Goal: Task Accomplishment & Management: Manage account settings

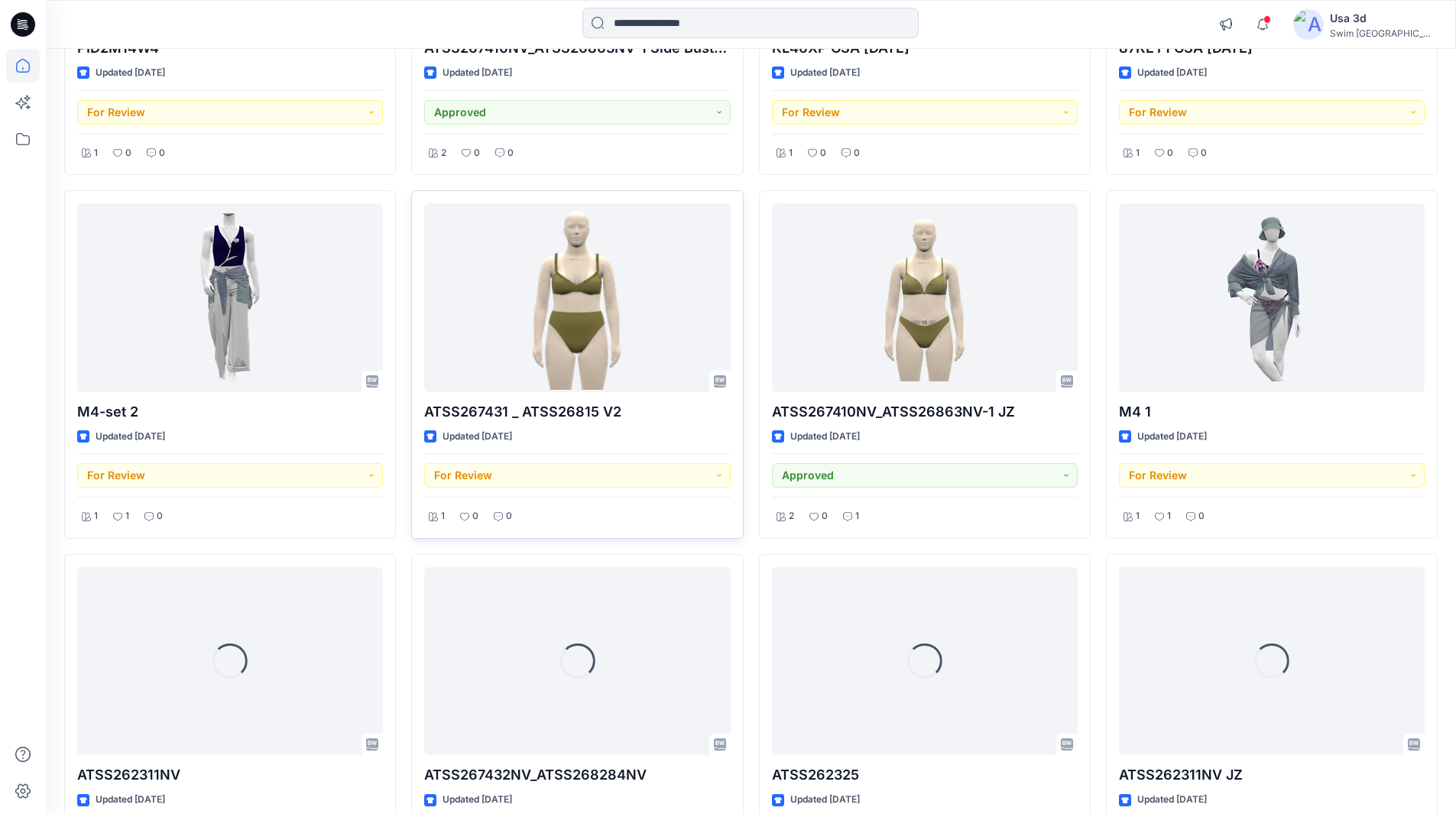
scroll to position [779, 0]
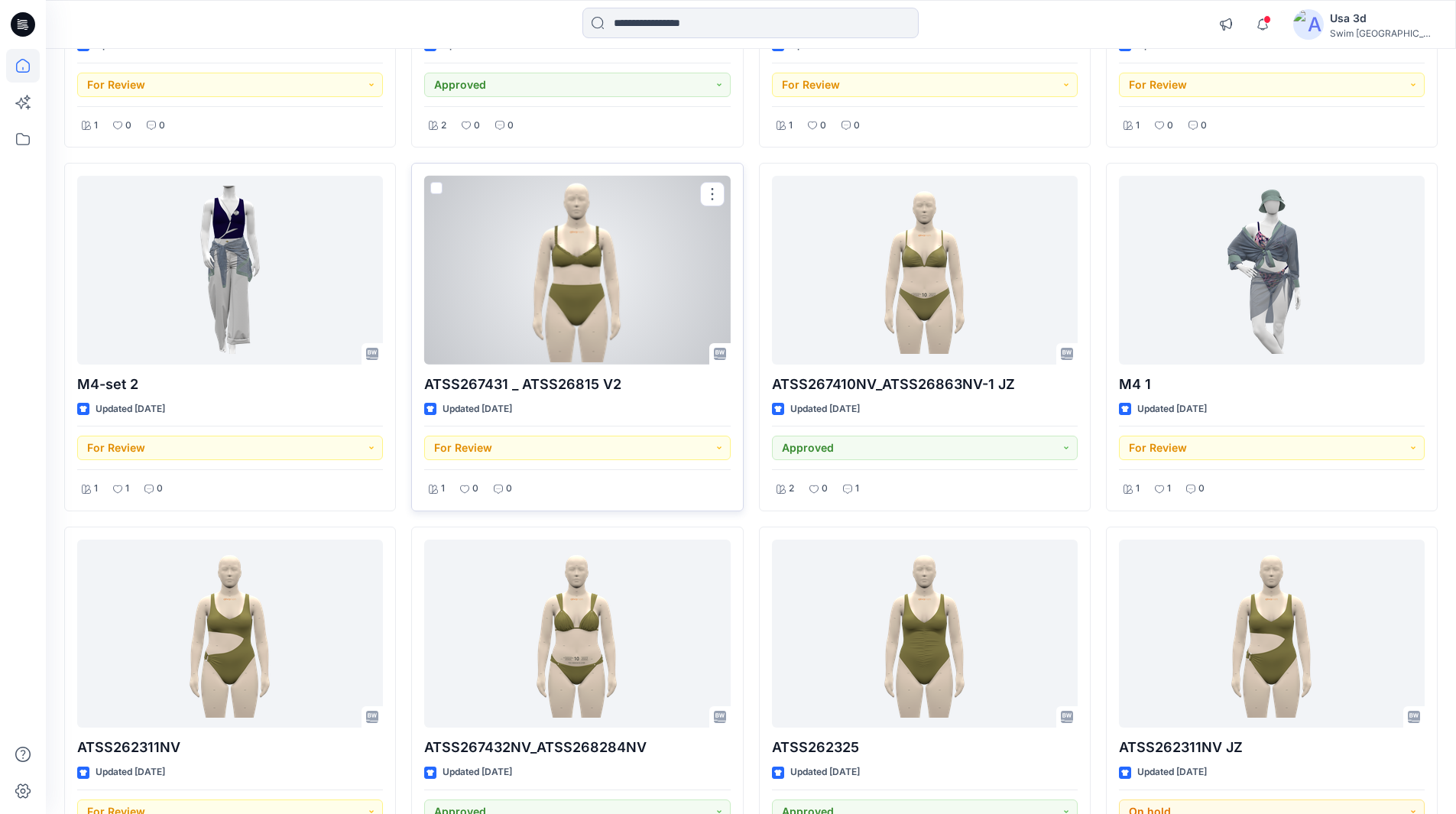
click at [602, 285] on div at bounding box center [577, 270] width 306 height 188
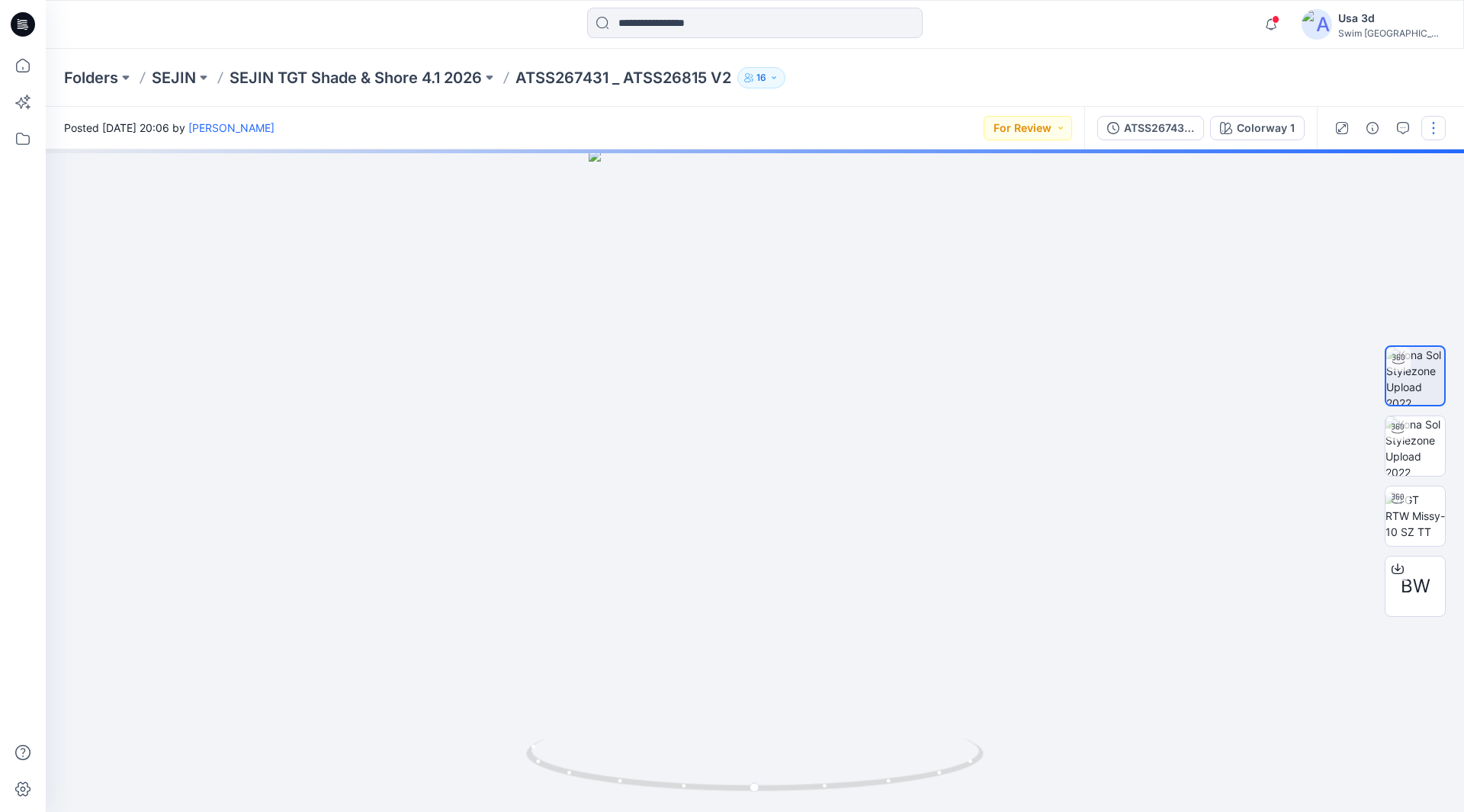
click at [1436, 126] on button "button" at bounding box center [1434, 128] width 24 height 24
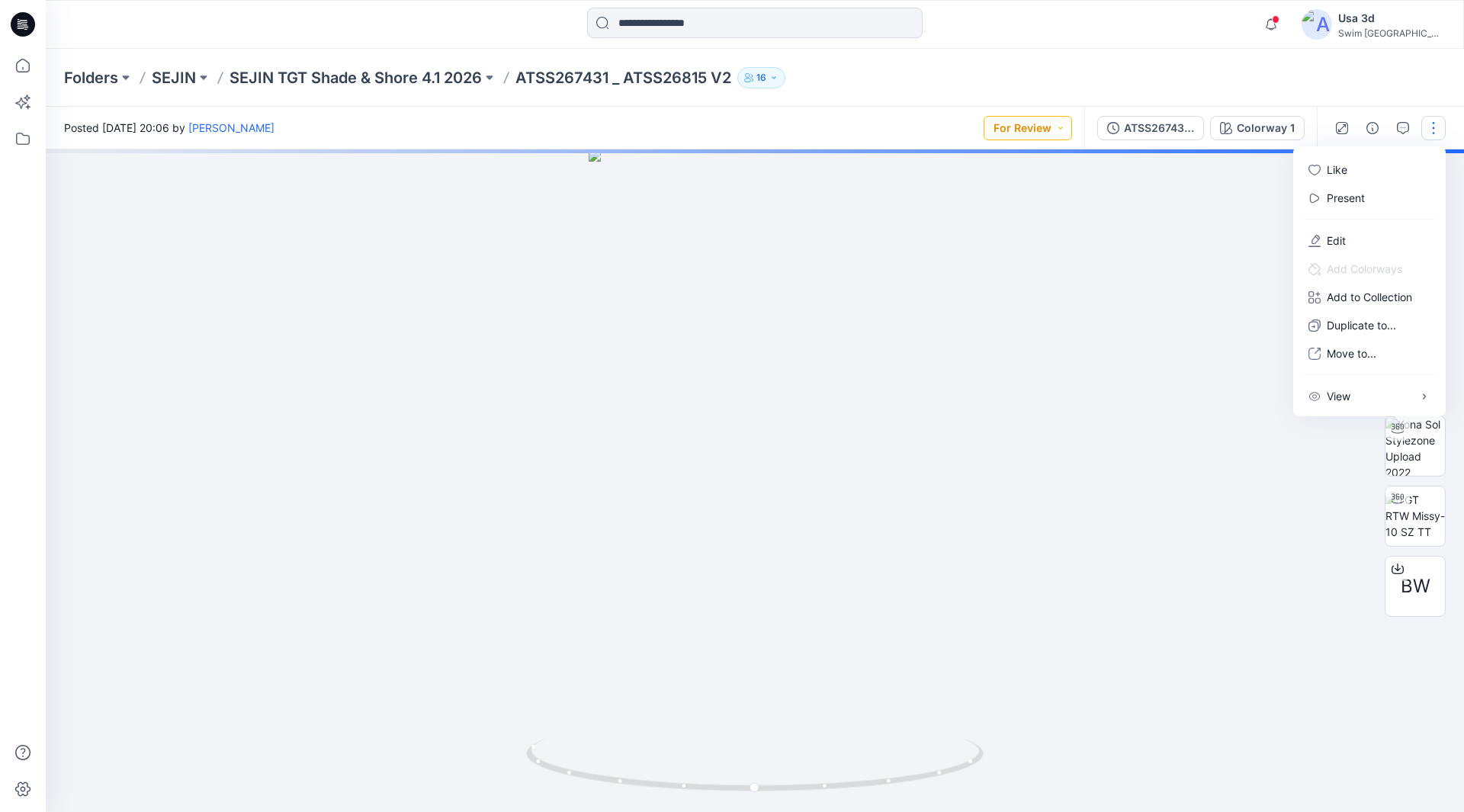
click at [1059, 120] on button "For Review" at bounding box center [1028, 128] width 89 height 24
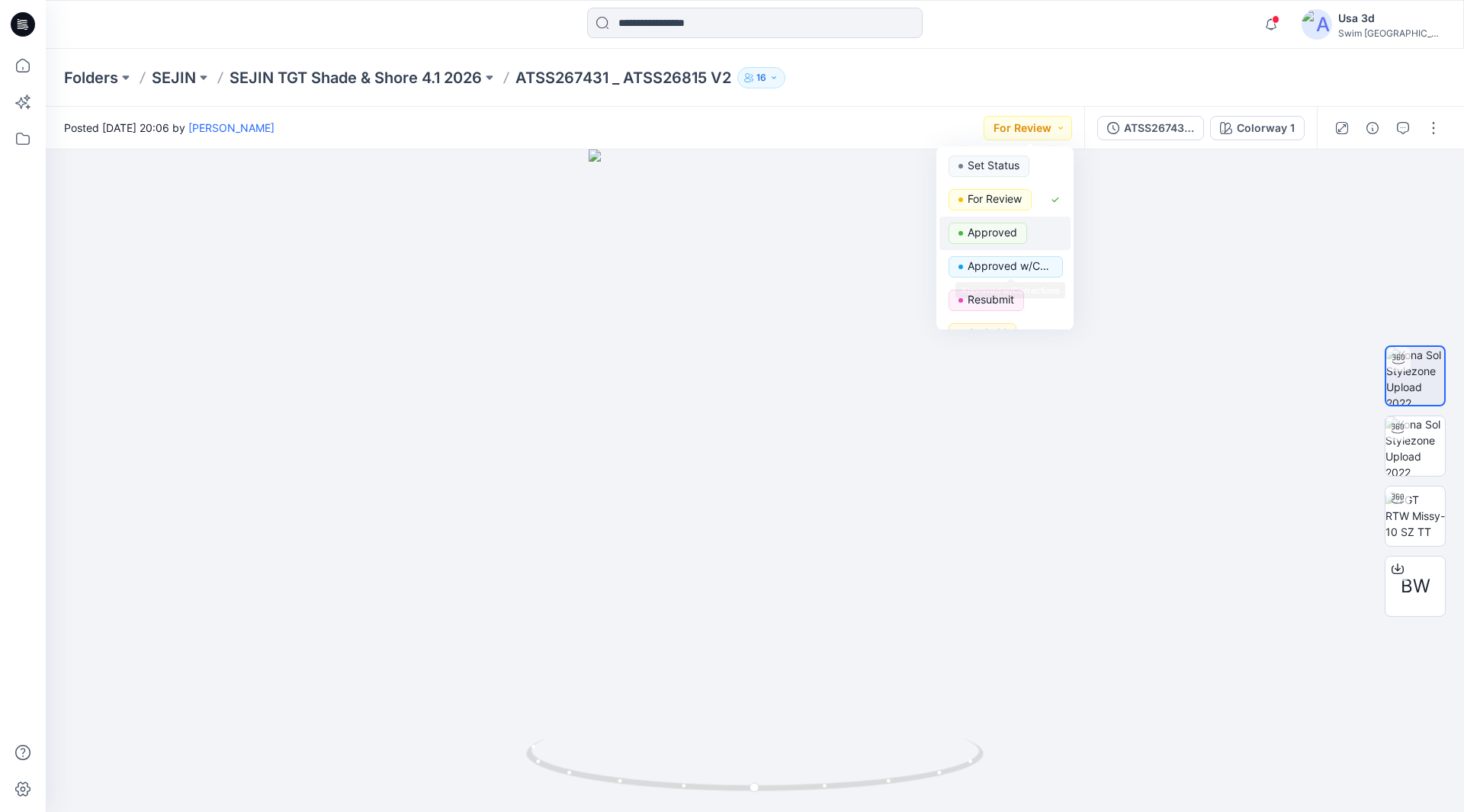
click at [980, 221] on button "Approved" at bounding box center [1005, 233] width 131 height 33
click at [475, 76] on p "SEJIN TGT Shade & Shore 4.1 2026" at bounding box center [356, 77] width 252 height 21
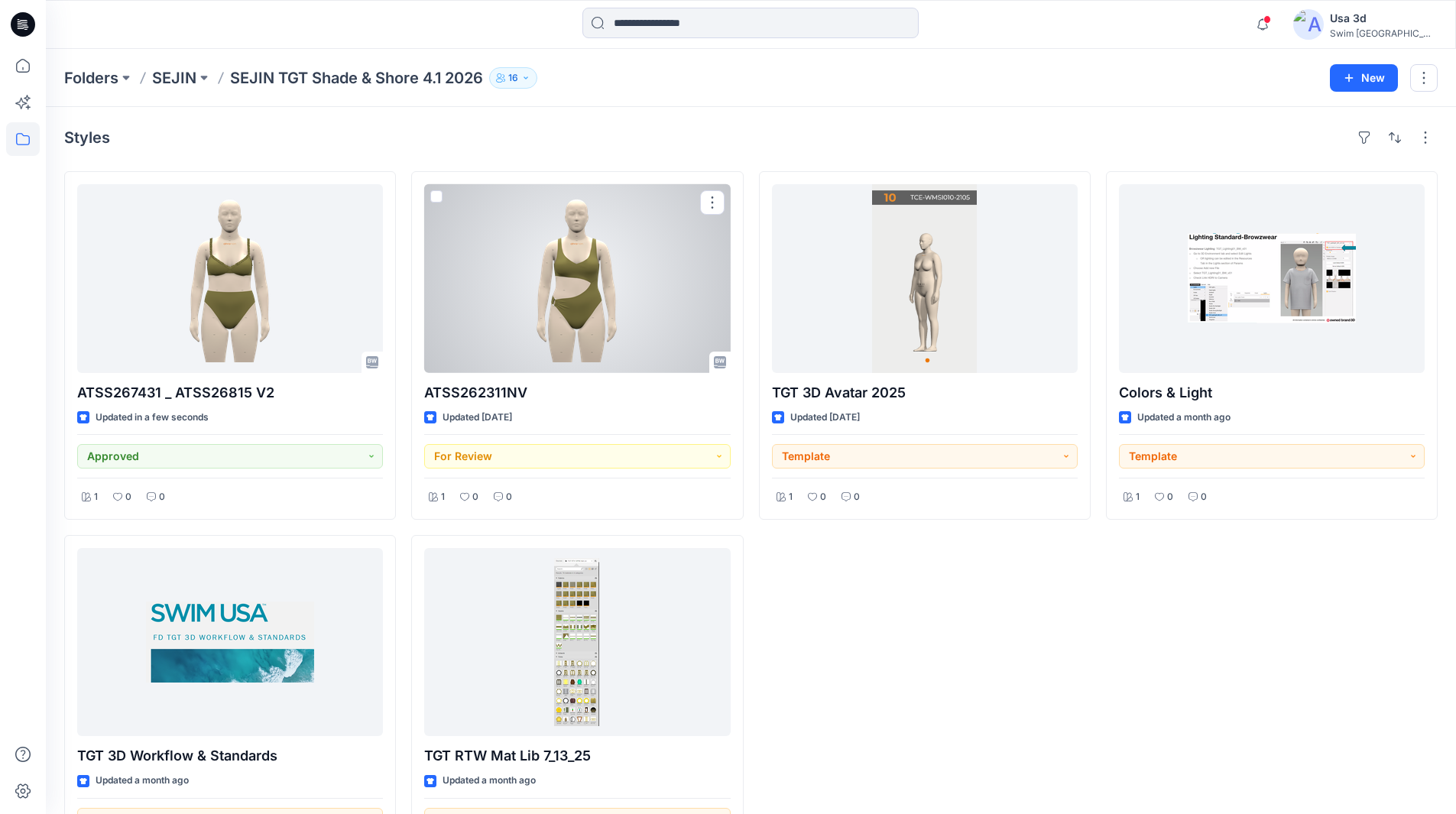
click at [560, 286] on div at bounding box center [577, 278] width 306 height 188
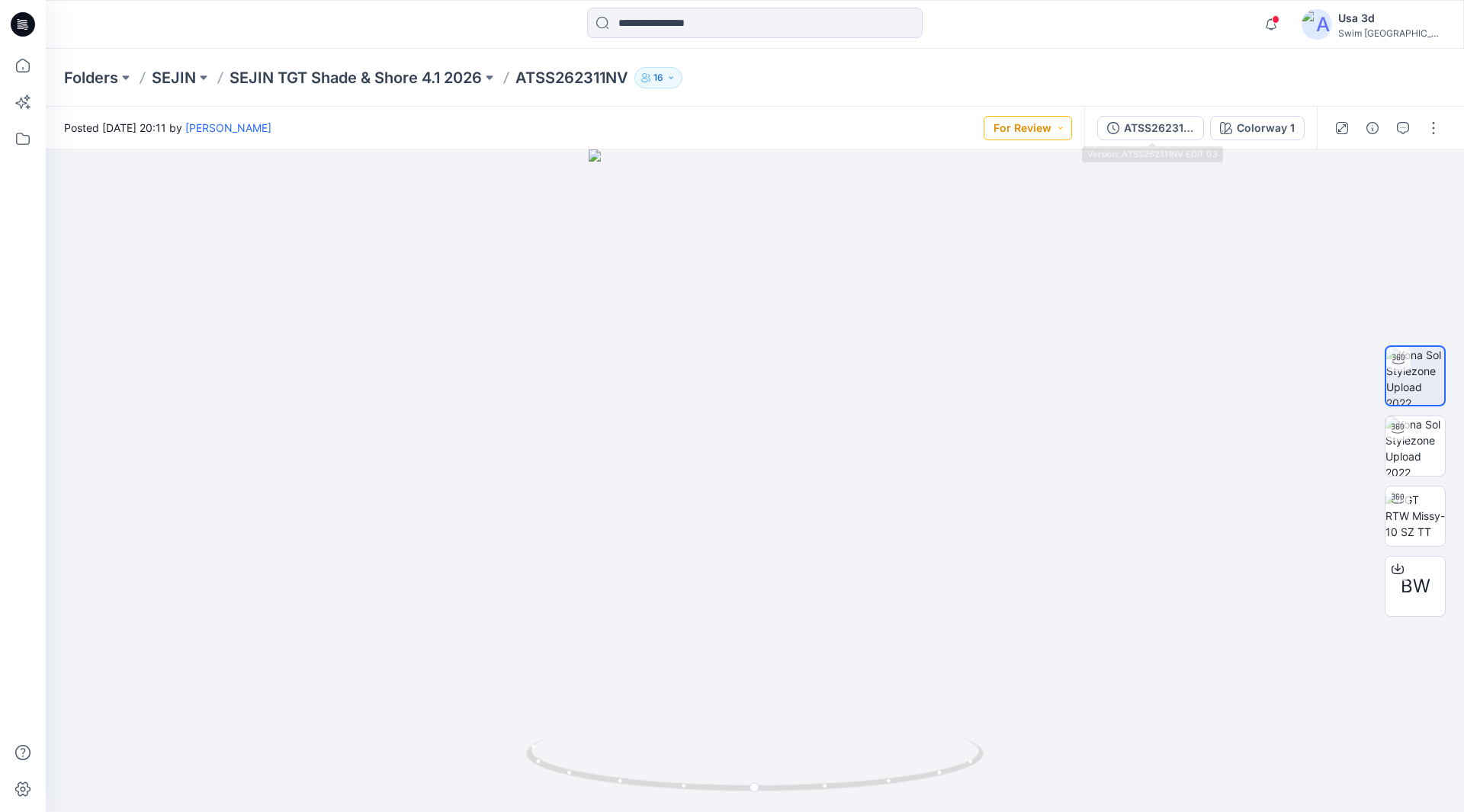
click at [1042, 133] on button "For Review" at bounding box center [1028, 128] width 89 height 24
click at [994, 238] on p "Approved" at bounding box center [992, 233] width 50 height 20
click at [20, 30] on icon at bounding box center [23, 24] width 24 height 24
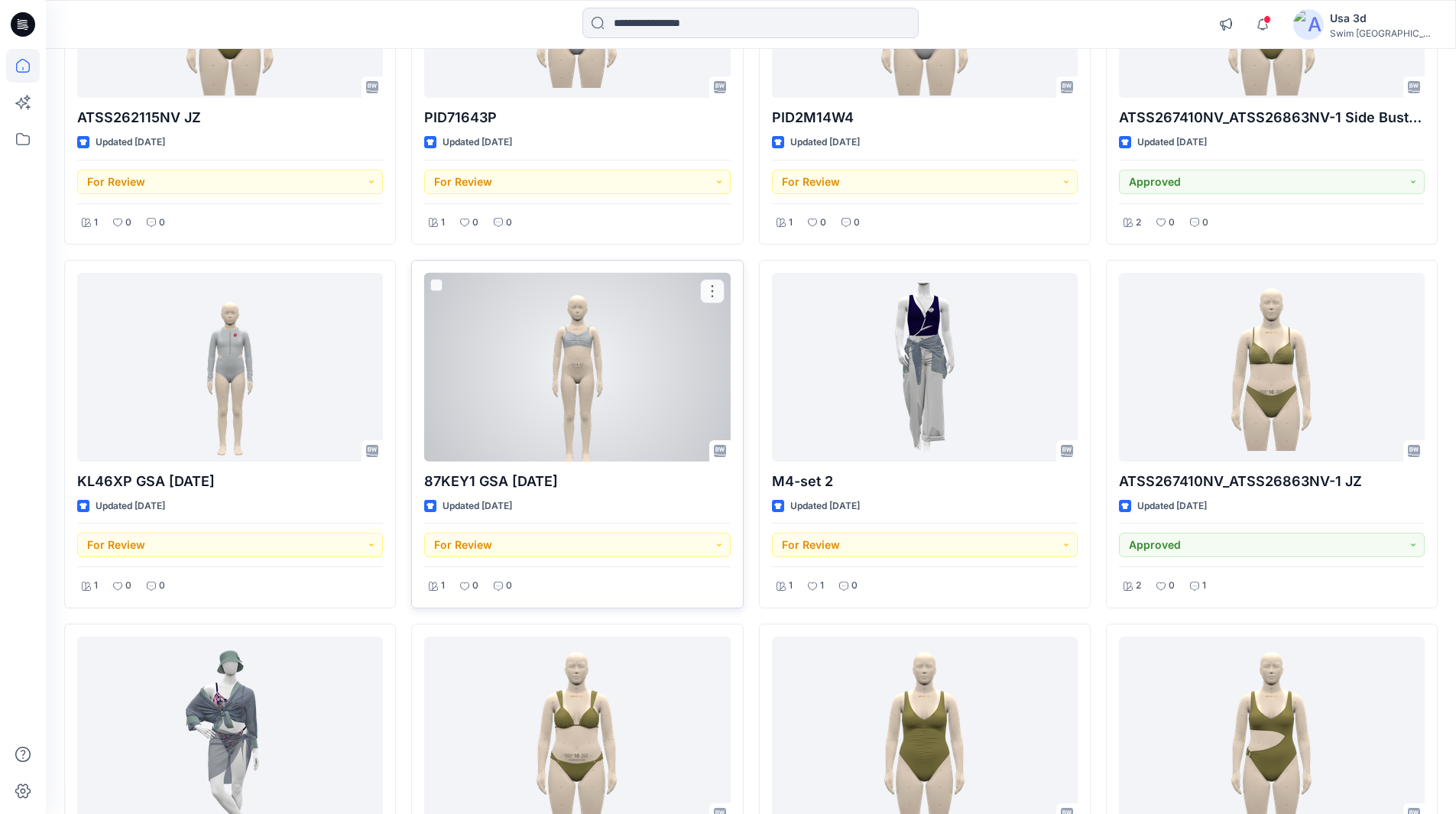
scroll to position [688, 0]
